Goal: Task Accomplishment & Management: Manage account settings

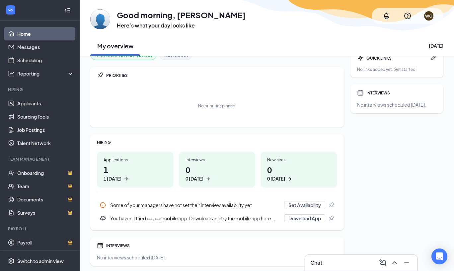
scroll to position [3, 0]
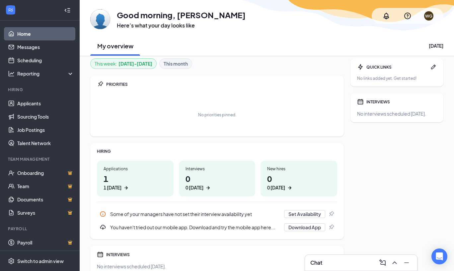
click at [132, 181] on h1 "1 1 today" at bounding box center [134, 182] width 63 height 18
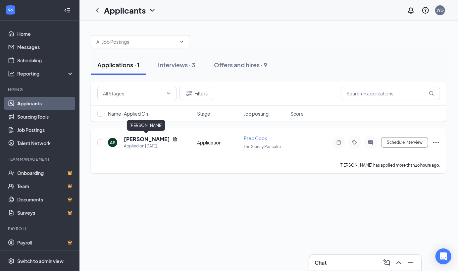
click at [159, 138] on h5 "[PERSON_NAME]" at bounding box center [147, 139] width 46 height 7
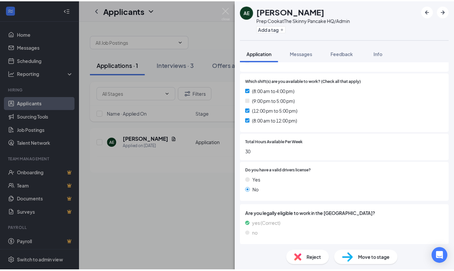
scroll to position [162, 0]
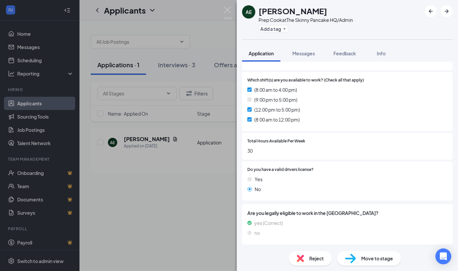
click at [133, 210] on div "AE [PERSON_NAME] Prep Cook at The Skinny Pancake HQ/Admin Add a tag Application…" at bounding box center [229, 135] width 458 height 271
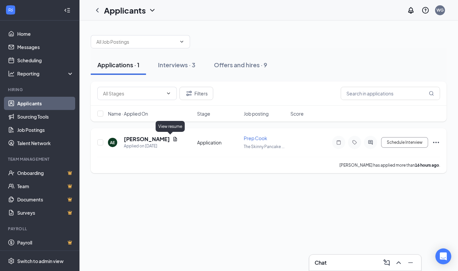
click at [173, 140] on icon "Document" at bounding box center [175, 139] width 5 height 5
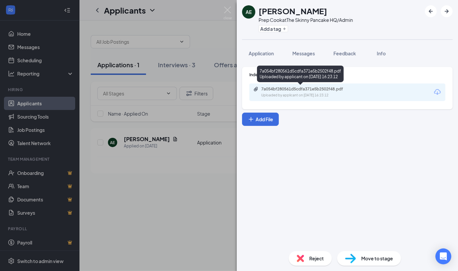
click at [312, 94] on div "Uploaded by applicant on [DATE] 16:23:12" at bounding box center [311, 95] width 99 height 5
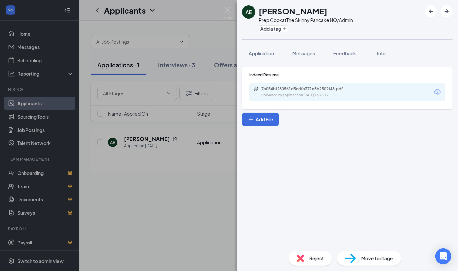
click at [183, 199] on div "AE [PERSON_NAME] Prep Cook at The Skinny Pancake HQ/Admin Add a tag Application…" at bounding box center [229, 135] width 458 height 271
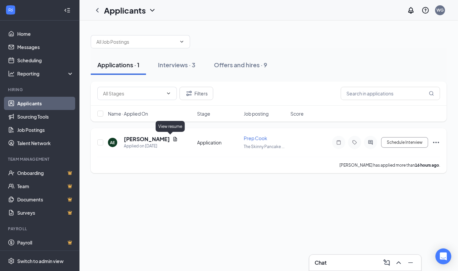
click at [173, 138] on icon "Document" at bounding box center [175, 139] width 5 height 5
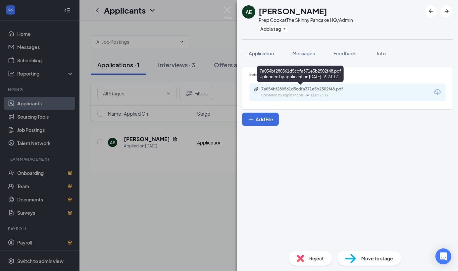
click at [318, 91] on div "7a054bf280561d5cdfa371e5b2502f48.pdf" at bounding box center [308, 89] width 93 height 5
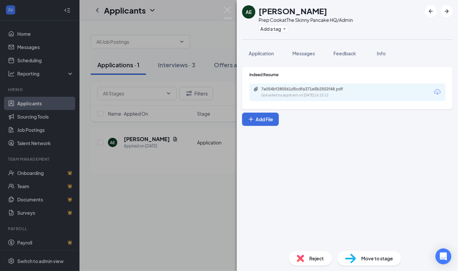
click at [190, 177] on div "AE [PERSON_NAME] Prep Cook at The Skinny Pancake HQ/Admin Add a tag Application…" at bounding box center [229, 135] width 458 height 271
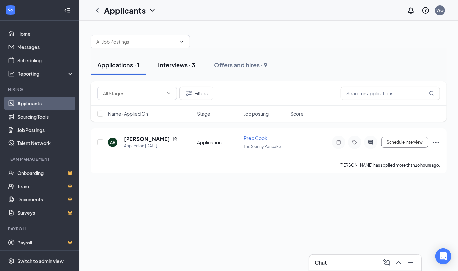
click at [188, 67] on div "Interviews · 3" at bounding box center [176, 65] width 37 height 8
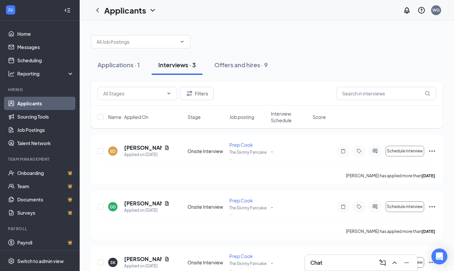
click at [348, 265] on div "Chat" at bounding box center [360, 263] width 101 height 11
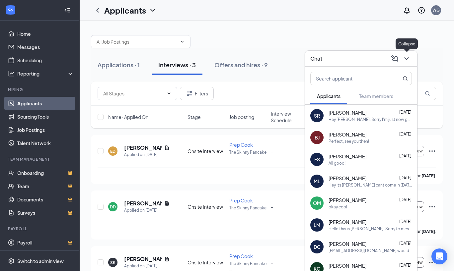
click at [411, 59] on div "Chat" at bounding box center [361, 59] width 112 height 16
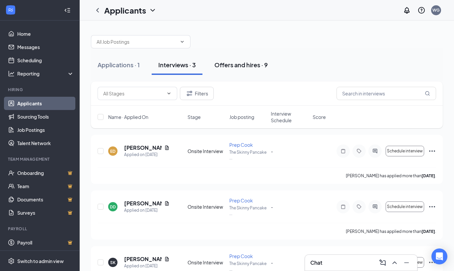
click at [243, 63] on div "Offers and hires · 9" at bounding box center [240, 65] width 53 height 8
